Goal: Task Accomplishment & Management: Manage account settings

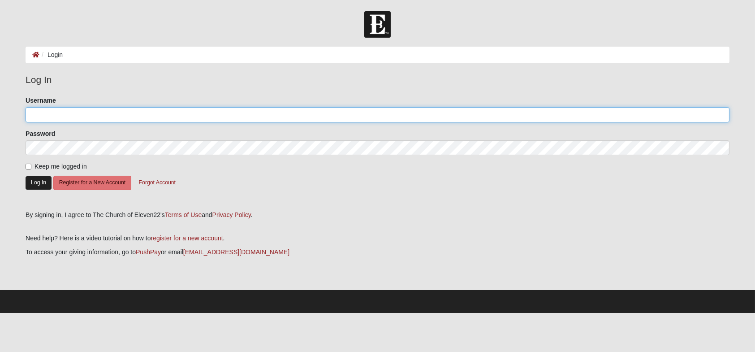
type input "courtneychambers7880"
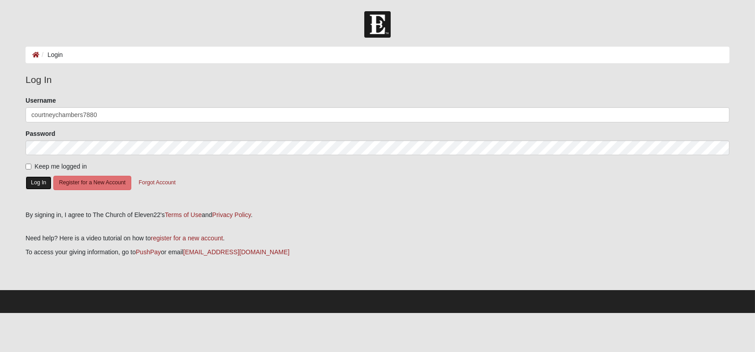
click at [39, 184] on button "Log In" at bounding box center [39, 182] width 26 height 13
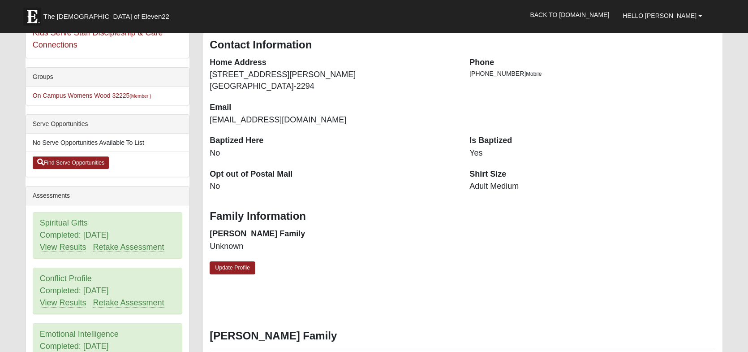
scroll to position [179, 0]
click at [234, 269] on link "Update Profile" at bounding box center [233, 267] width 46 height 13
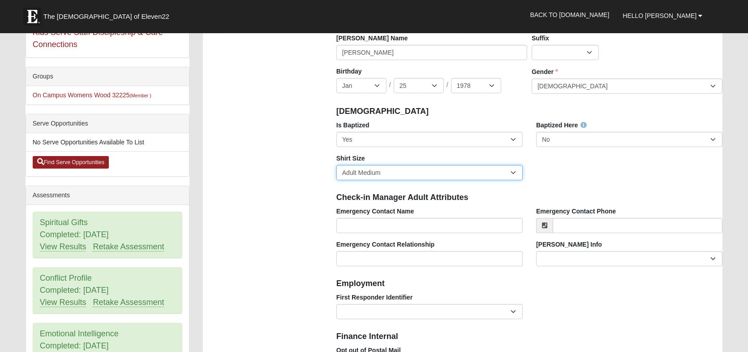
click at [513, 170] on select "Adult Small Adult Medium Adult Large Adult XL Adult XXL Adult 3XL Adult 4XL You…" at bounding box center [429, 172] width 186 height 15
select select "Adult Small"
click at [336, 165] on select "Adult Small Adult Medium Adult Large Adult XL Adult XXL Adult 3XL Adult 4XL You…" at bounding box center [429, 172] width 186 height 15
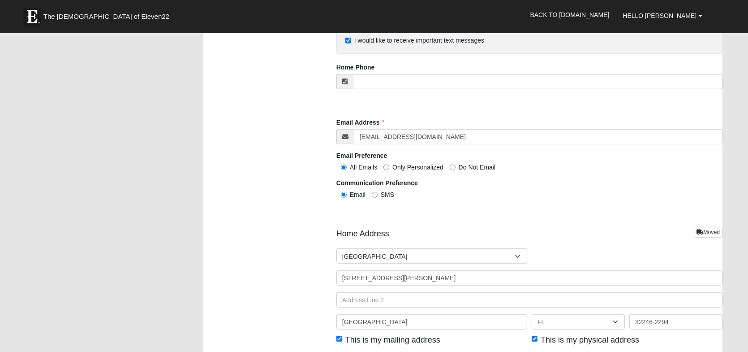
scroll to position [986, 0]
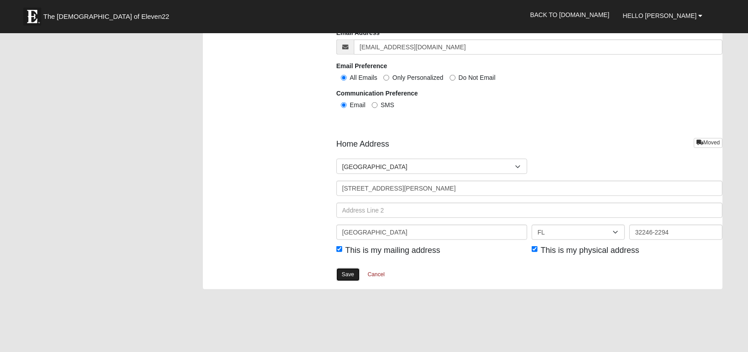
click at [347, 272] on link "Save" at bounding box center [347, 274] width 23 height 13
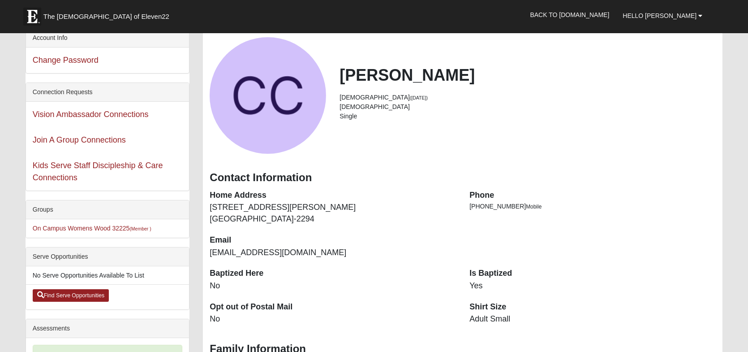
scroll to position [134, 0]
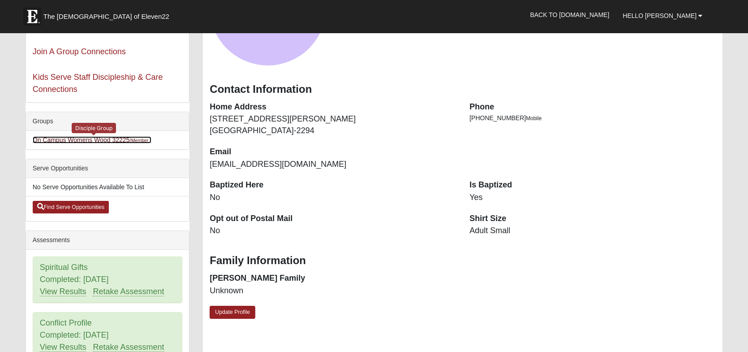
click at [64, 139] on link "On Campus Womens Wood 32225 (Member )" at bounding box center [92, 139] width 119 height 7
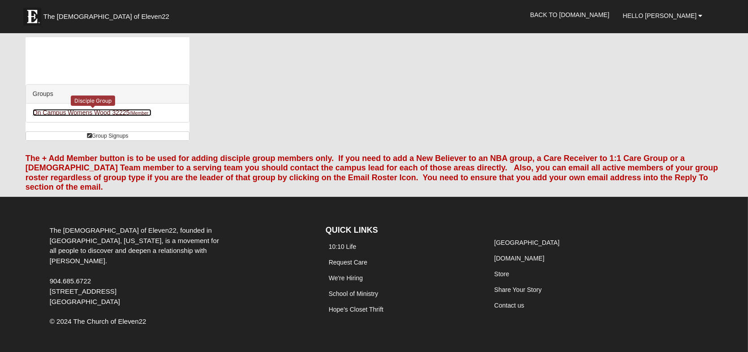
click at [63, 112] on link "On Campus Womens Wood 32225 (Member )" at bounding box center [92, 112] width 119 height 7
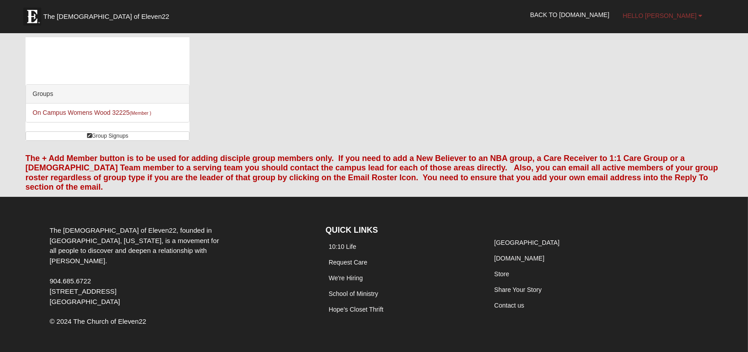
click at [662, 16] on span "Hello [PERSON_NAME]" at bounding box center [660, 15] width 74 height 7
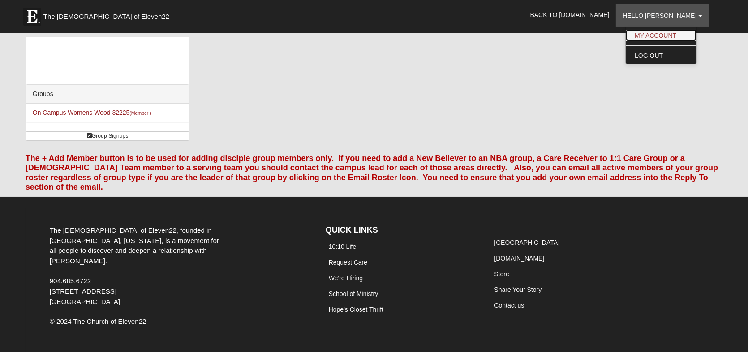
click at [661, 32] on link "My Account" at bounding box center [661, 36] width 71 height 12
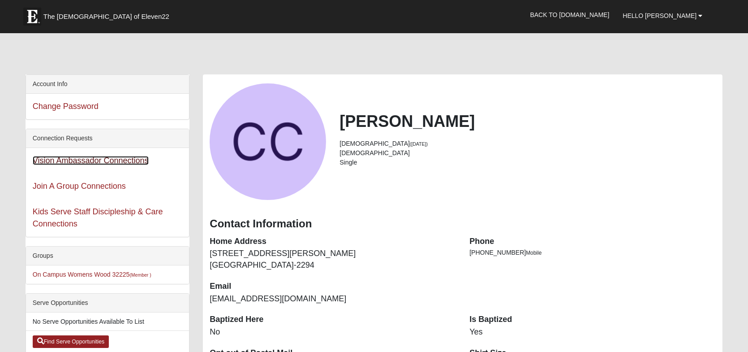
click at [70, 160] on link "Vision Ambassador Connections" at bounding box center [91, 160] width 116 height 9
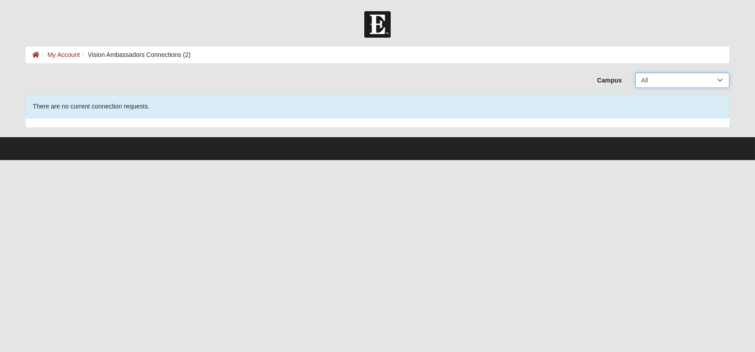
click at [681, 83] on select "All Arlington Baymeadows Eleven22 Online [PERSON_NAME][GEOGRAPHIC_DATA] Jesup […" at bounding box center [682, 80] width 94 height 15
select select "5"
click at [635, 73] on select "All Arlington Baymeadows Eleven22 Online [PERSON_NAME][GEOGRAPHIC_DATA] Jesup […" at bounding box center [682, 80] width 94 height 15
click at [52, 55] on link "My Account" at bounding box center [63, 54] width 32 height 7
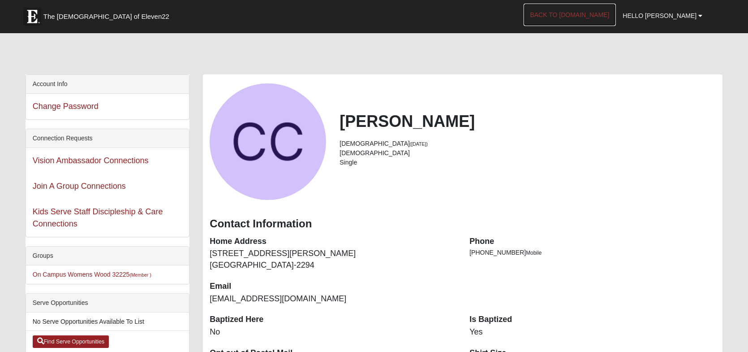
click at [600, 12] on link "Back to [DOMAIN_NAME]" at bounding box center [570, 15] width 93 height 22
